Goal: Feedback & Contribution: Leave review/rating

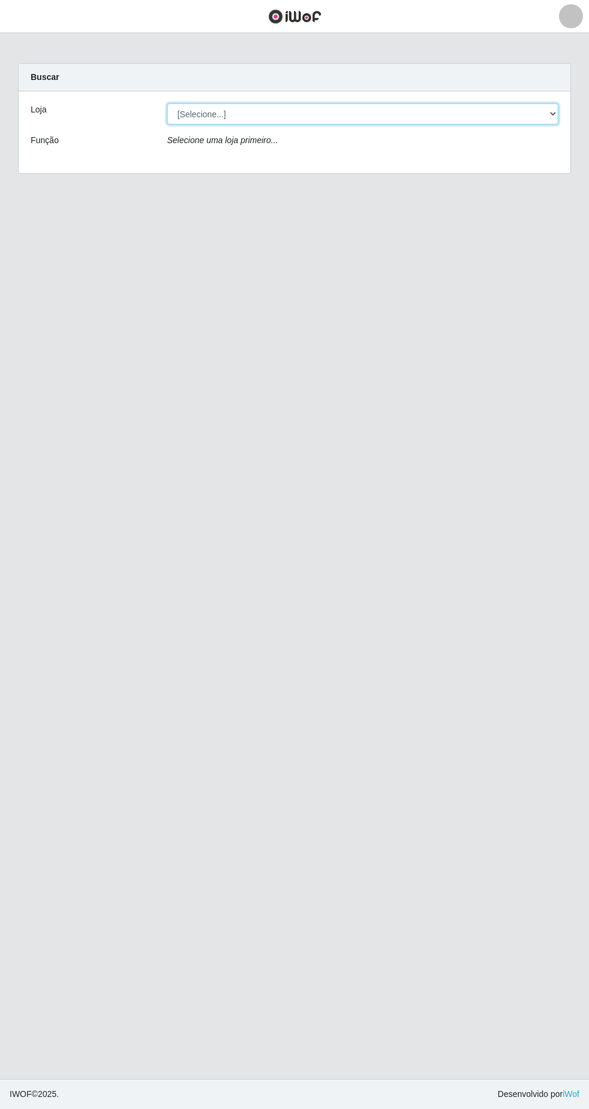
click at [313, 110] on select "[Selecione...] Extrabom - Loja 05 [GEOGRAPHIC_DATA]" at bounding box center [363, 113] width 392 height 21
select select "494"
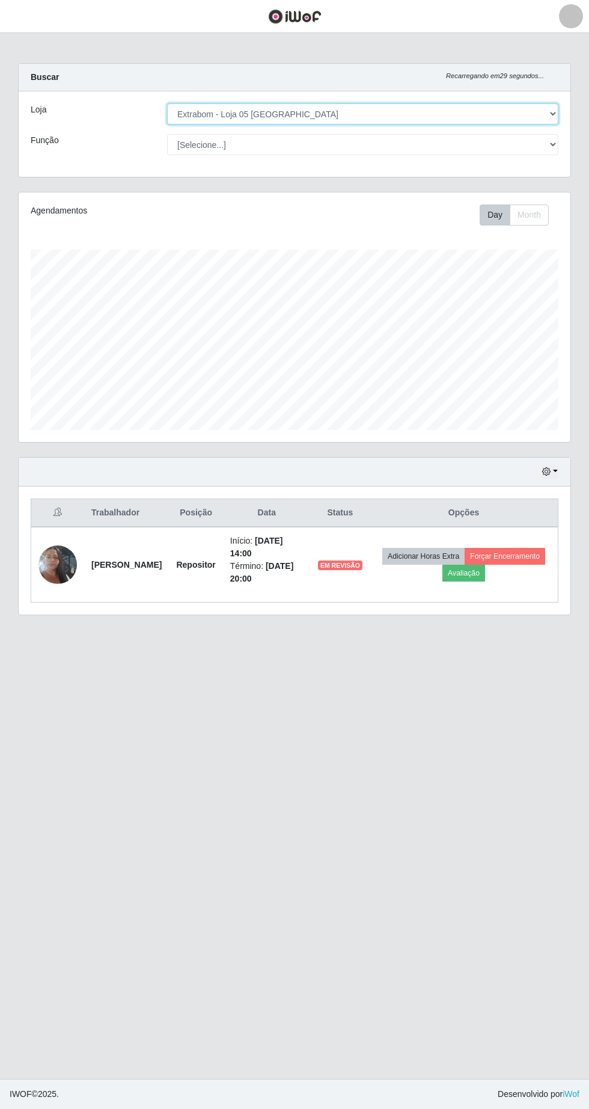
scroll to position [250, 552]
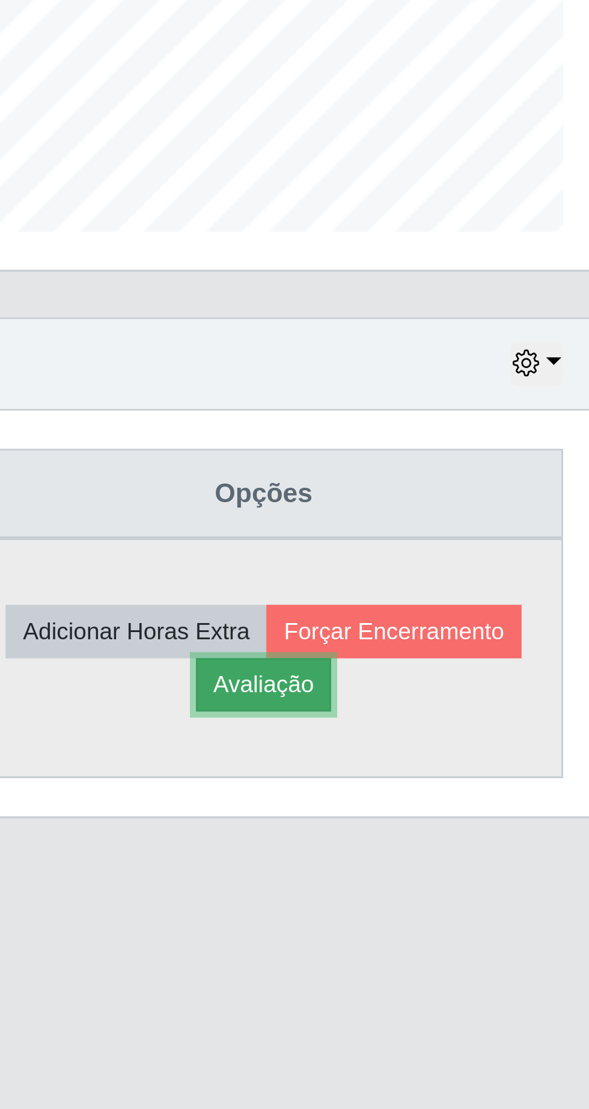
click at [485, 575] on button "Avaliação" at bounding box center [464, 573] width 43 height 17
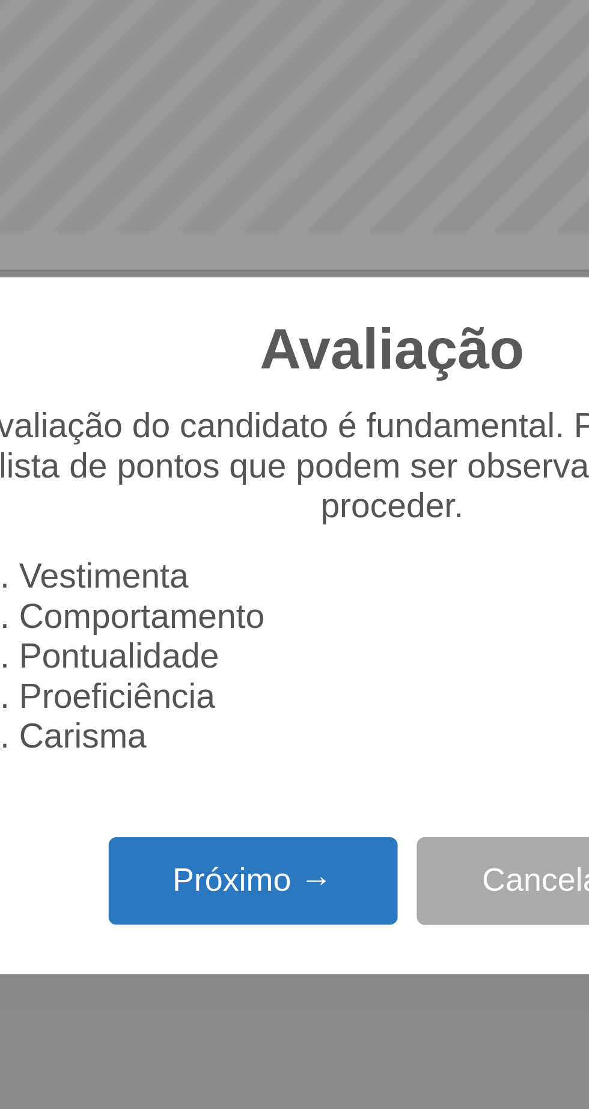
click at [248, 627] on button "Próximo →" at bounding box center [250, 635] width 91 height 28
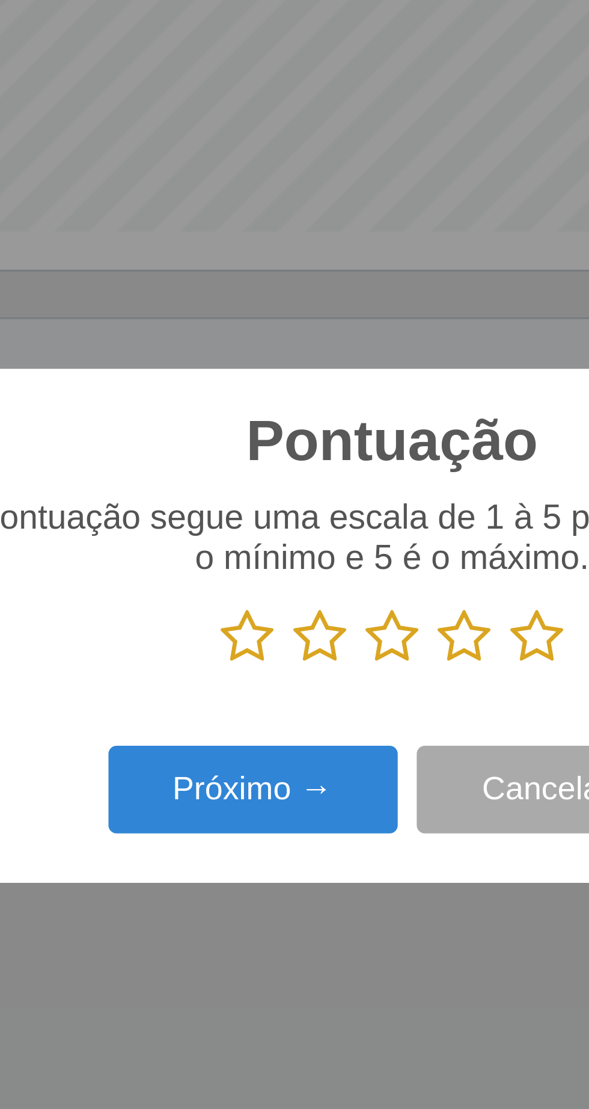
click at [342, 556] on icon at bounding box center [340, 558] width 17 height 18
click at [332, 567] on input "radio" at bounding box center [332, 567] width 0 height 0
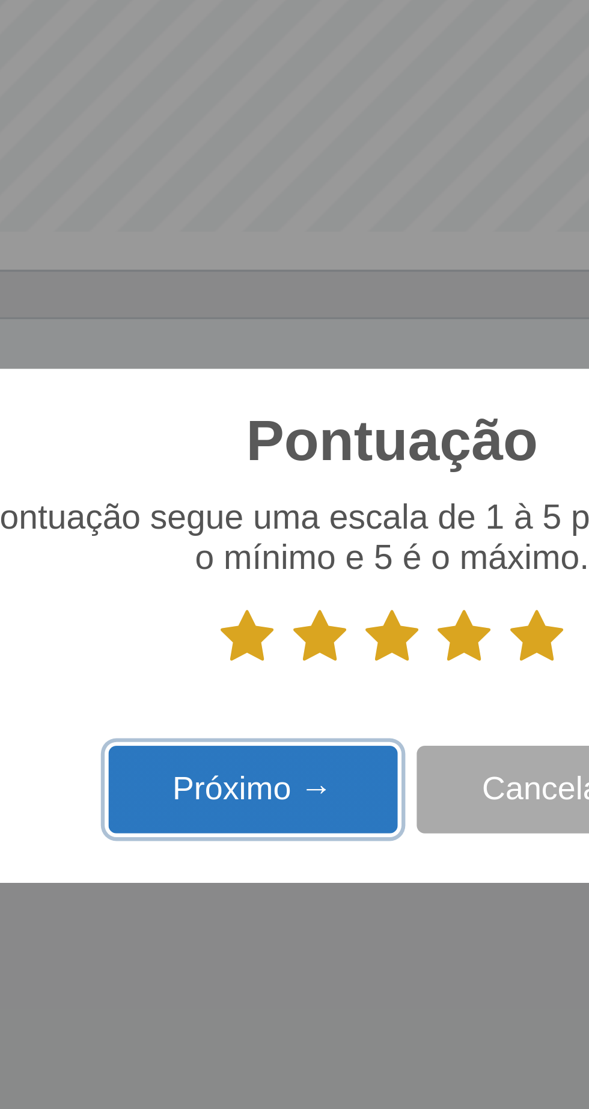
click at [263, 605] on button "Próximo →" at bounding box center [250, 606] width 91 height 28
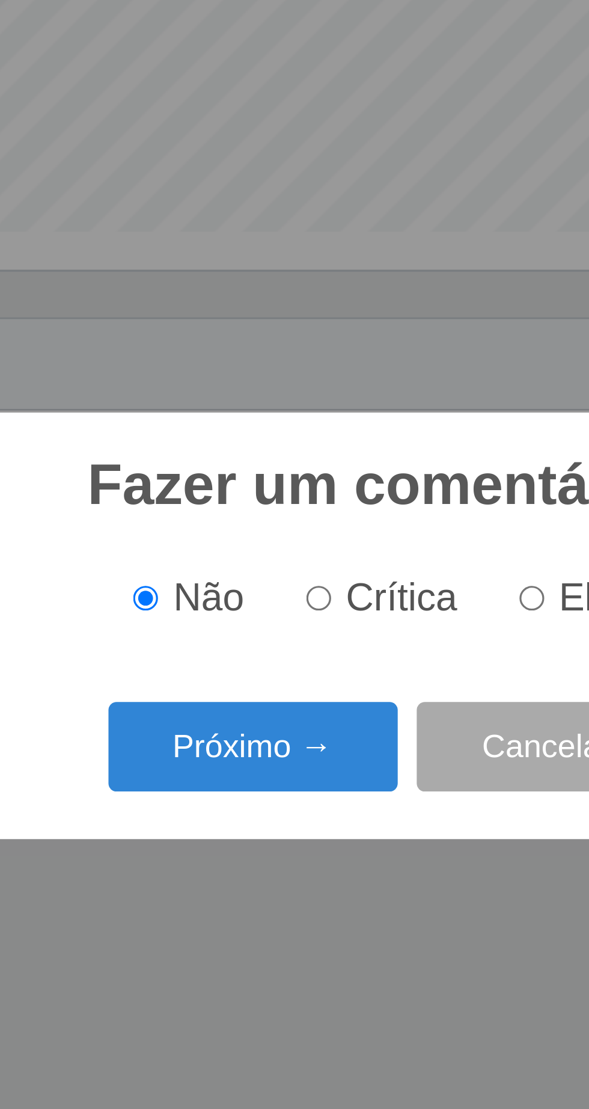
click at [343, 546] on input "Elogio" at bounding box center [339, 546] width 8 height 8
radio input "true"
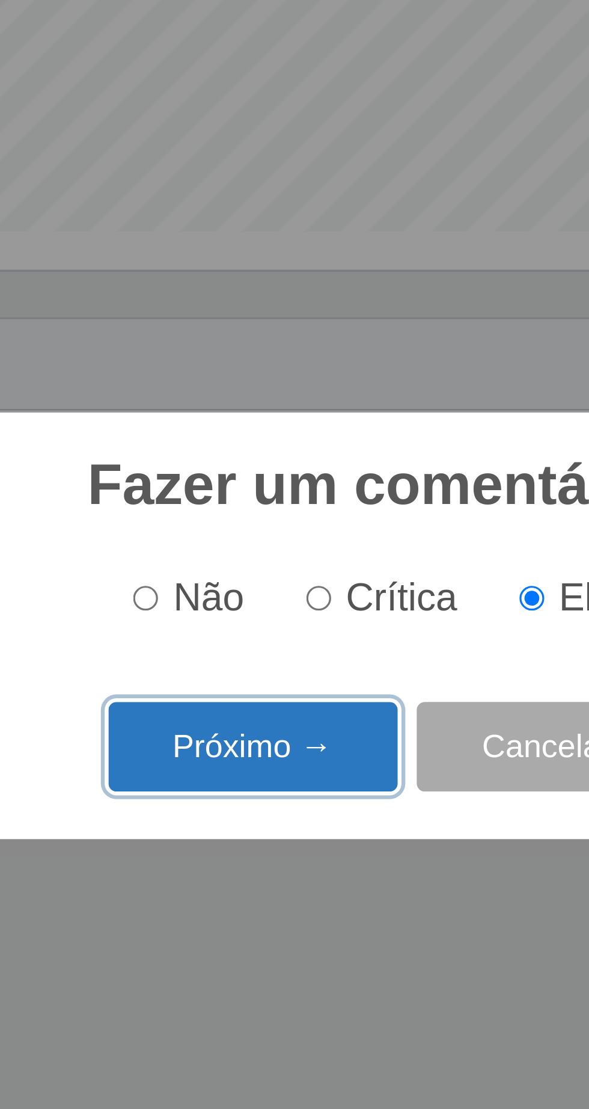
click at [275, 594] on button "Próximo →" at bounding box center [250, 593] width 91 height 28
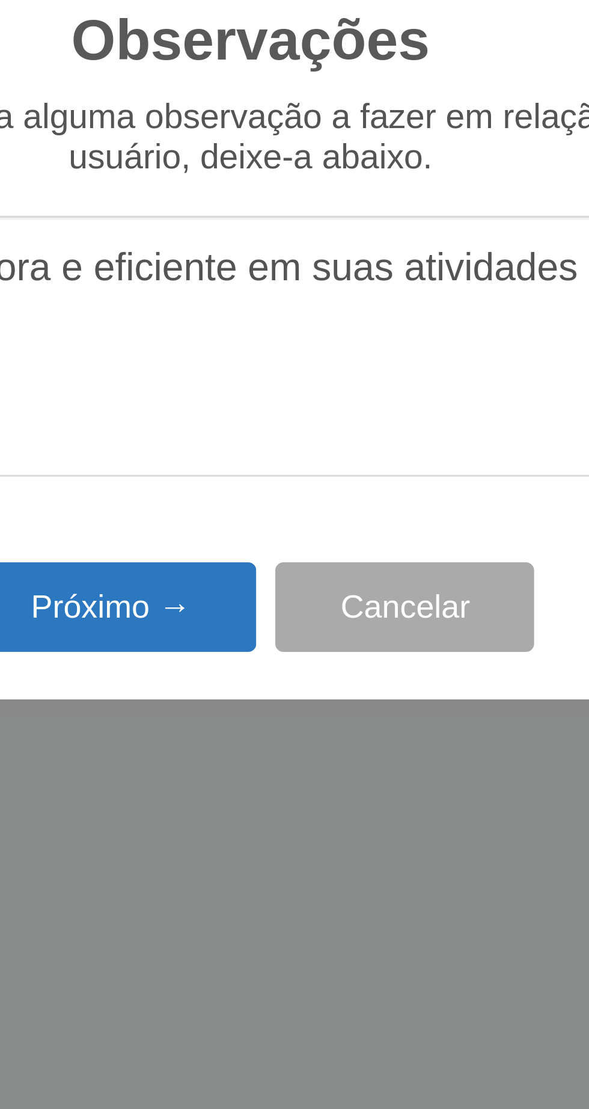
type textarea "A prestadora e eficiente em suas atividades"
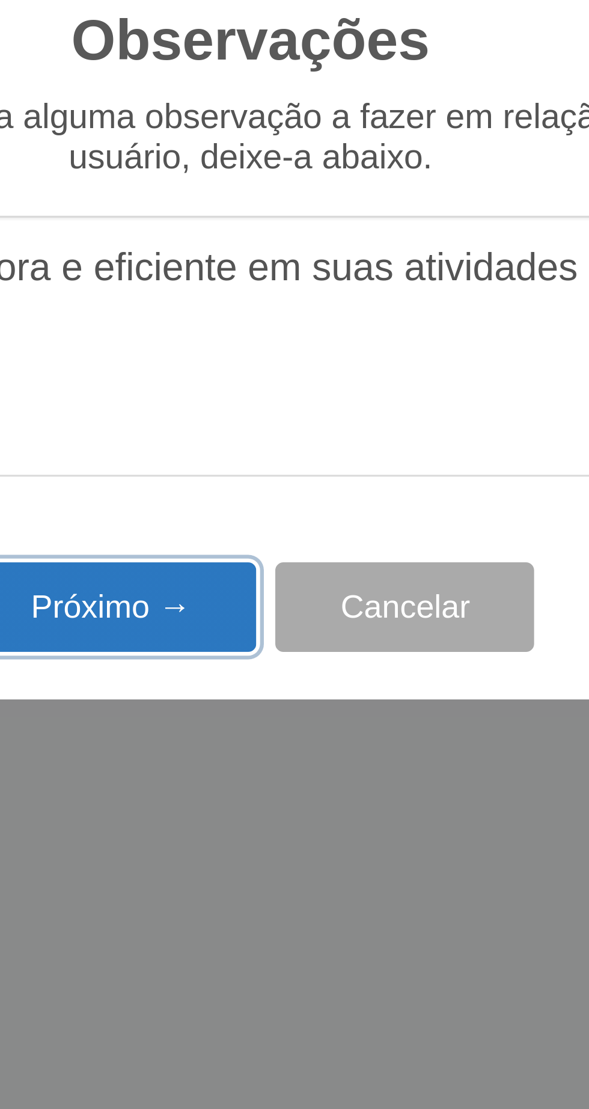
click at [274, 642] on button "Próximo →" at bounding box center [250, 641] width 91 height 28
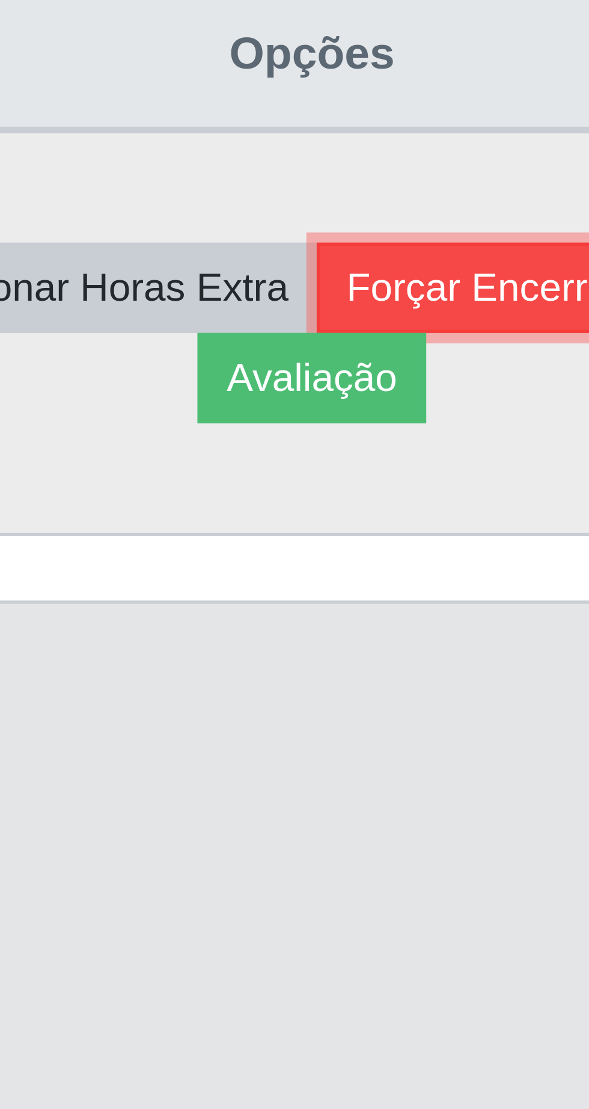
click at [465, 565] on button "Forçar Encerramento" at bounding box center [505, 556] width 81 height 17
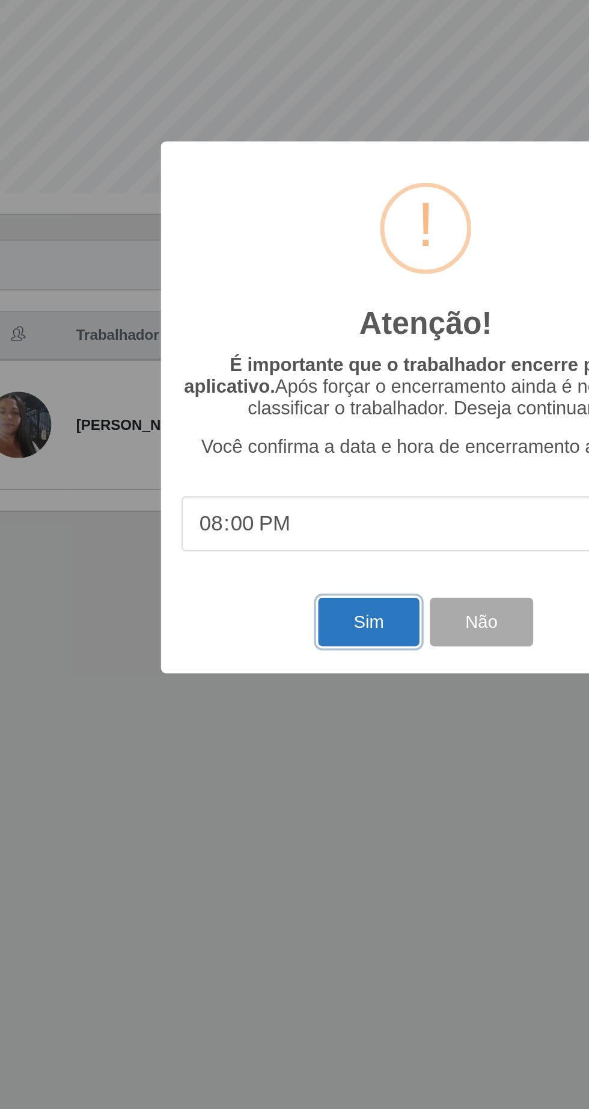
click at [271, 674] on button "Sim" at bounding box center [261, 679] width 58 height 28
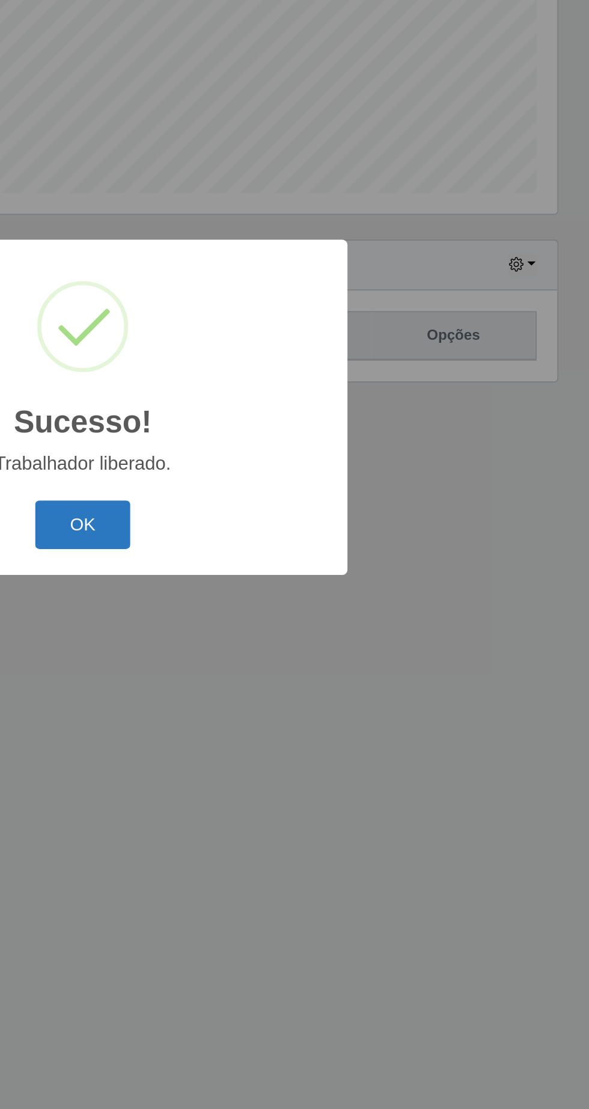
click at [285, 620] on button "OK" at bounding box center [295, 623] width 56 height 28
